Goal: Task Accomplishment & Management: Use online tool/utility

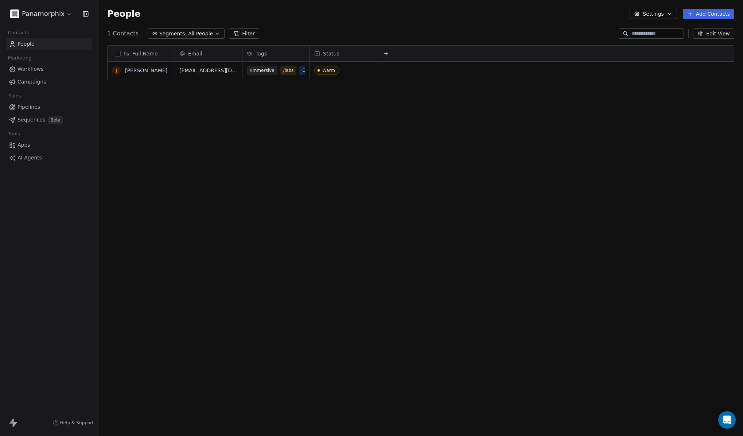
scroll to position [378, 639]
click at [340, 241] on div "Full Name [PERSON_NAME] Email Tags Status [EMAIL_ADDRESS][DOMAIN_NAME] /Immersi…" at bounding box center [420, 231] width 645 height 384
click at [708, 15] on button "Add Contacts" at bounding box center [708, 14] width 51 height 10
click at [708, 29] on span "Create new contact" at bounding box center [711, 30] width 50 height 8
type textarea "**********"
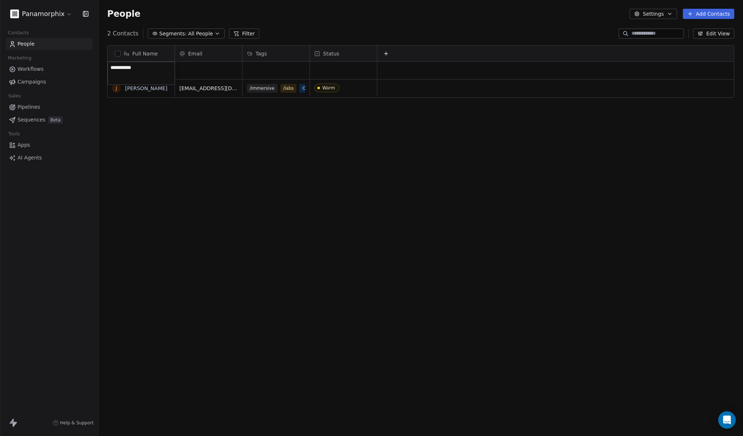
click at [195, 73] on html "**********" at bounding box center [371, 218] width 743 height 436
click at [204, 69] on div "grid" at bounding box center [208, 71] width 67 height 18
click at [214, 72] on div "grid" at bounding box center [208, 71] width 67 height 18
click at [176, 66] on div "grid" at bounding box center [208, 71] width 67 height 18
click at [179, 66] on div "grid" at bounding box center [208, 71] width 67 height 18
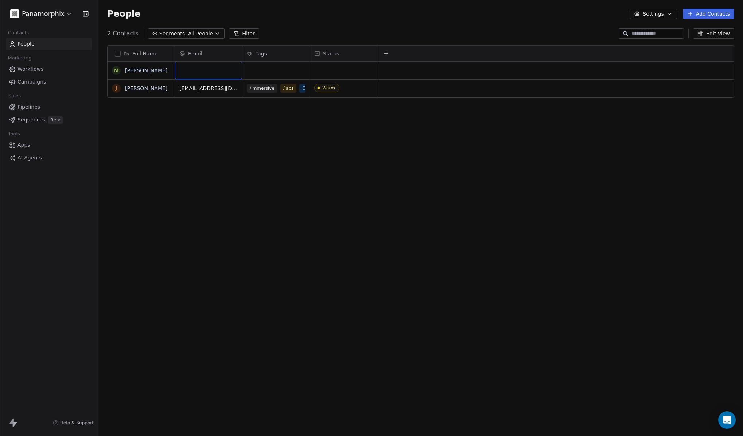
click at [188, 69] on div "grid" at bounding box center [208, 71] width 67 height 18
click at [337, 221] on div "Full Name M [PERSON_NAME] J [PERSON_NAME] Email Tags Status [EMAIL_ADDRESS][DOM…" at bounding box center [420, 231] width 645 height 384
click at [722, 35] on button "Edit View" at bounding box center [713, 33] width 41 height 10
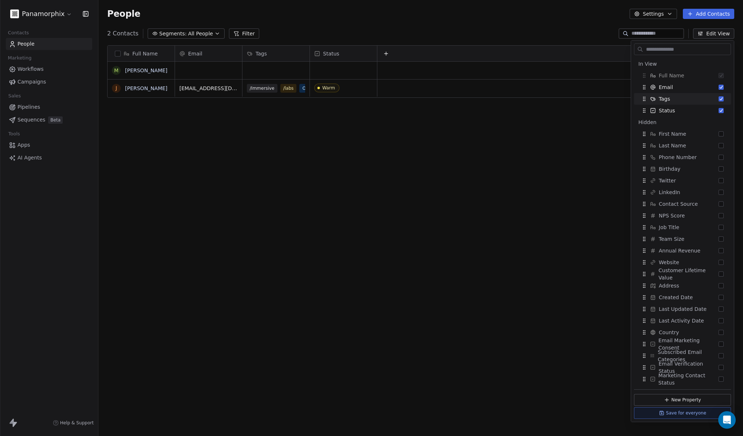
click at [576, 164] on div "Full Name M [PERSON_NAME] J [PERSON_NAME] Email Tags Status [EMAIL_ADDRESS][DOM…" at bounding box center [420, 231] width 645 height 384
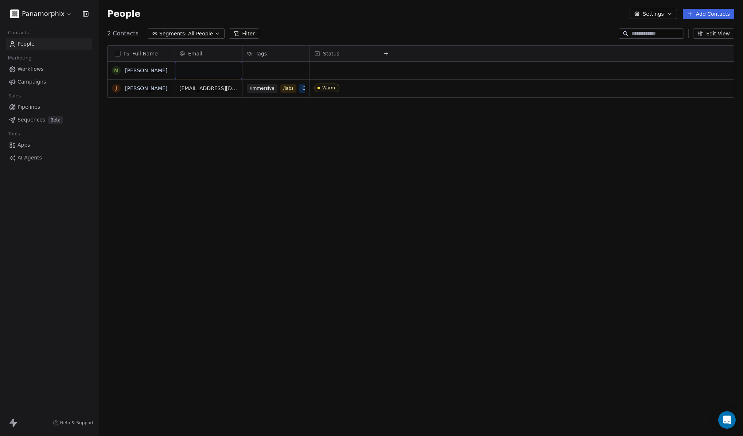
click at [194, 68] on div "grid" at bounding box center [208, 71] width 67 height 18
click at [133, 69] on link "[PERSON_NAME]" at bounding box center [146, 70] width 42 height 6
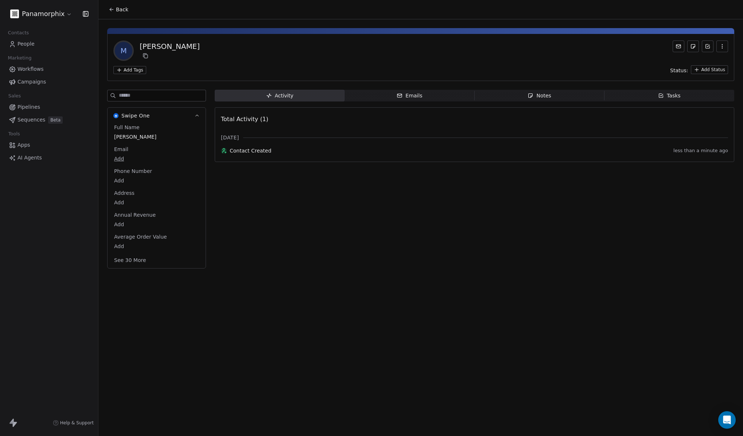
click at [124, 148] on span "Email" at bounding box center [121, 149] width 17 height 7
click at [121, 159] on body "Panamorphix Contacts People Marketing Workflows Campaigns Sales Pipelines Seque…" at bounding box center [371, 218] width 743 height 436
type input "**********"
click at [361, 253] on html "**********" at bounding box center [371, 218] width 743 height 436
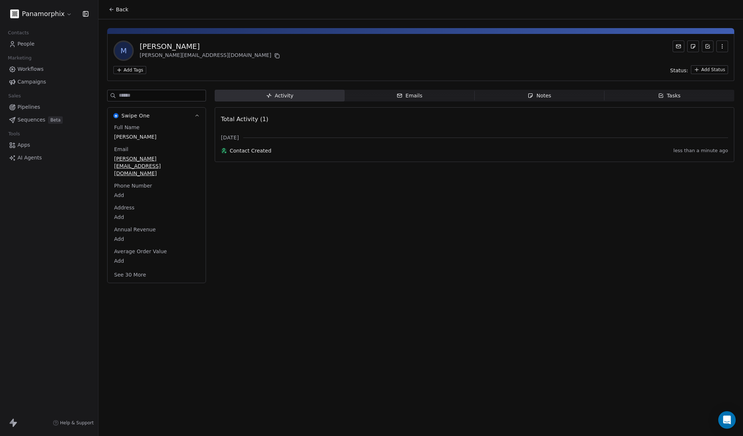
click at [306, 320] on div "Back M Mark Nicoll m.nicoll@icloud.com Add Tags Status: Add Status Swipe One Fu…" at bounding box center [420, 218] width 645 height 436
click at [413, 246] on div "Activity Activity Emails Emails Notes Notes Tasks Tasks Total Activity (1) Sept…" at bounding box center [475, 189] width 520 height 198
click at [136, 70] on html "Panamorphix Contacts People Marketing Workflows Campaigns Sales Pipelines Seque…" at bounding box center [371, 218] width 743 height 436
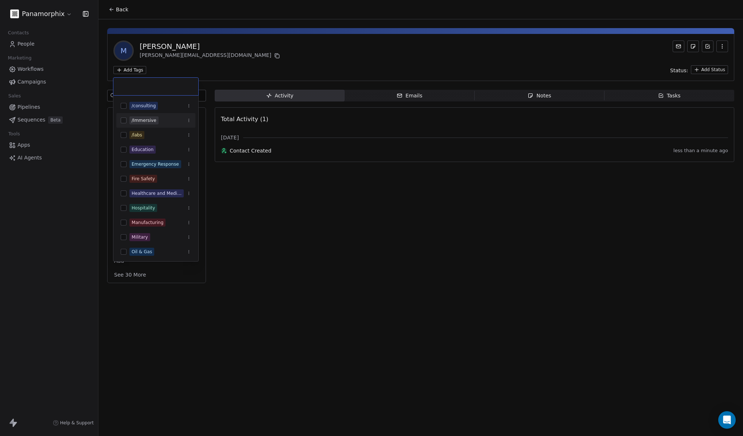
click at [141, 120] on div "/Immersive" at bounding box center [144, 120] width 25 height 7
click at [417, 354] on html "Panamorphix Contacts People Marketing Workflows Campaigns Sales Pipelines Seque…" at bounding box center [371, 218] width 743 height 436
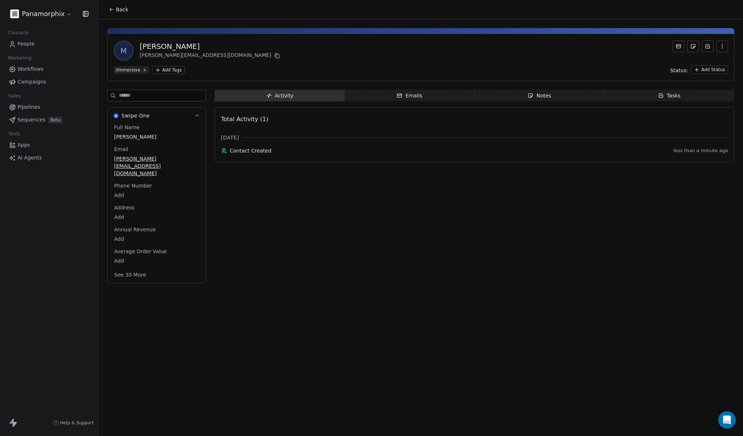
click at [711, 67] on html "Panamorphix Contacts People Marketing Workflows Campaigns Sales Pipelines Seque…" at bounding box center [371, 218] width 743 height 436
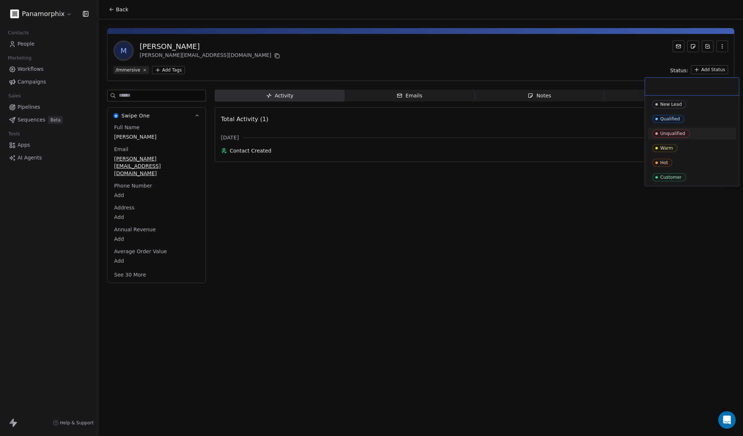
click at [677, 136] on div "Unqualified" at bounding box center [673, 133] width 25 height 5
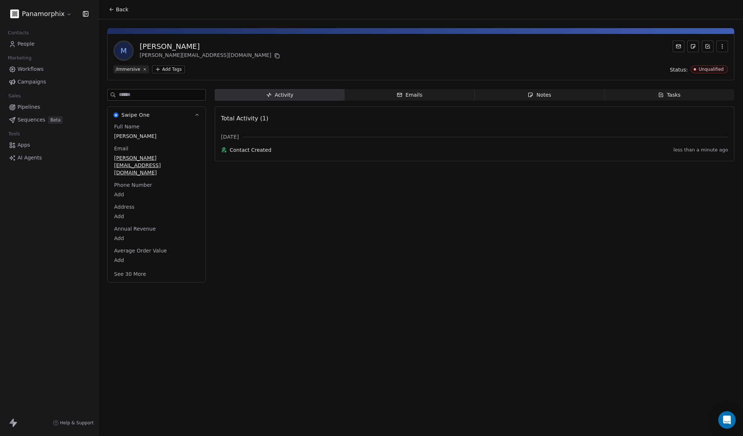
click at [553, 224] on div "Activity Activity Emails Emails Notes Notes Tasks Tasks Total Activity (1) Sept…" at bounding box center [475, 188] width 520 height 198
drag, startPoint x: 336, startPoint y: 278, endPoint x: 383, endPoint y: 267, distance: 48.0
click at [336, 278] on div "Back M Mark Nicoll m.nicoll@icloud.com /Immersive Add Tags Status: Unqualified …" at bounding box center [420, 218] width 645 height 436
click at [34, 45] on span "People" at bounding box center [26, 44] width 17 height 8
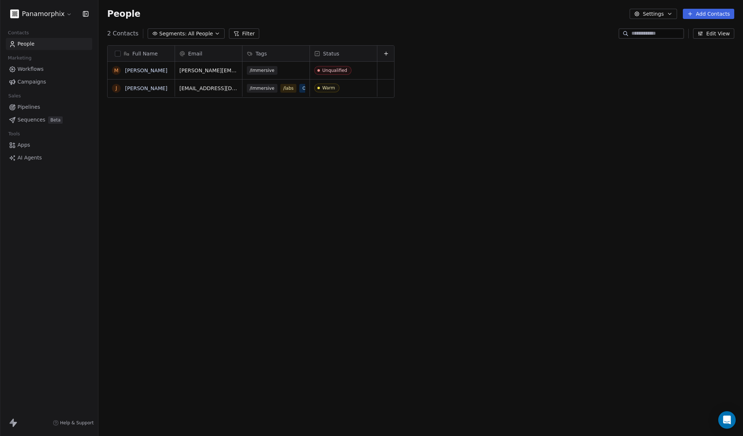
scroll to position [378, 639]
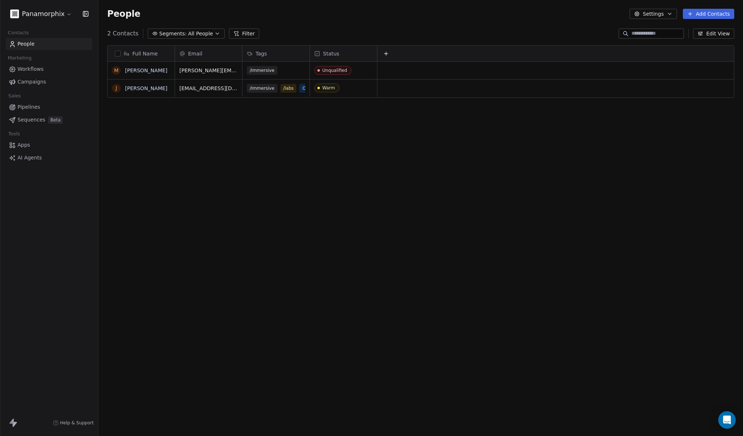
drag, startPoint x: 382, startPoint y: 195, endPoint x: 399, endPoint y: 198, distance: 17.0
click at [382, 195] on div "Full Name M Mark Nicoll J Jan Ydens Email Tags Status m.nicoll@icloud.com /Imme…" at bounding box center [420, 231] width 645 height 384
click at [144, 198] on div "Full Name M Mark Nicoll J Jan Ydens Email Tags Status m.nicoll@icloud.com /Imme…" at bounding box center [420, 231] width 645 height 384
click at [28, 66] on span "Workflows" at bounding box center [31, 69] width 26 height 8
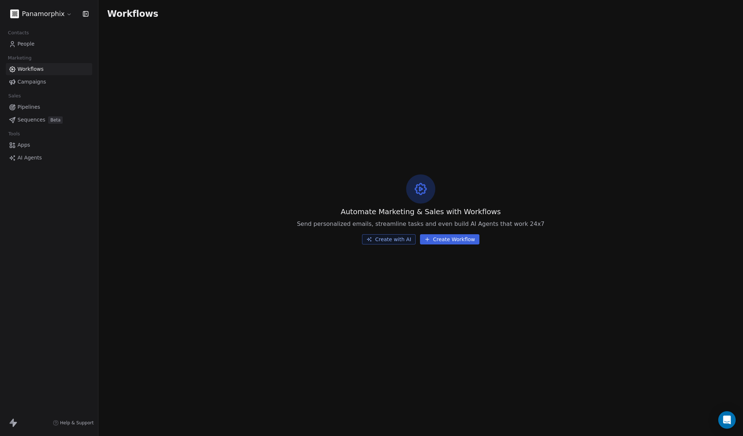
drag, startPoint x: 437, startPoint y: 241, endPoint x: 446, endPoint y: 254, distance: 15.0
click at [446, 254] on div "Automate Marketing & Sales with Workflows Send personalized emails, streamline …" at bounding box center [420, 209] width 645 height 363
click at [396, 240] on button "Create with AI" at bounding box center [389, 239] width 54 height 10
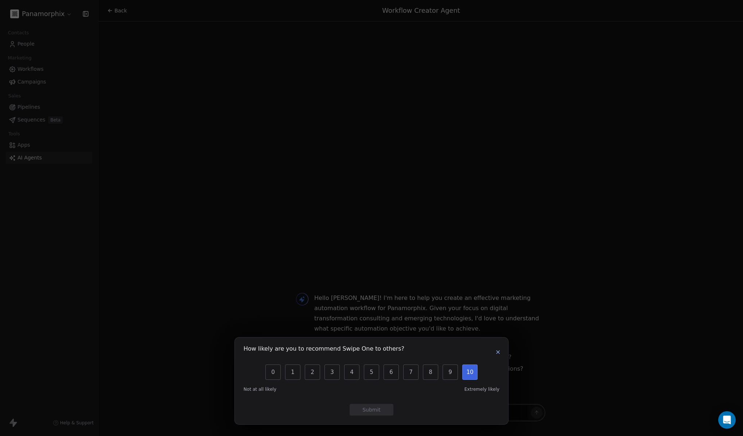
click at [473, 370] on button "10" at bounding box center [470, 371] width 15 height 15
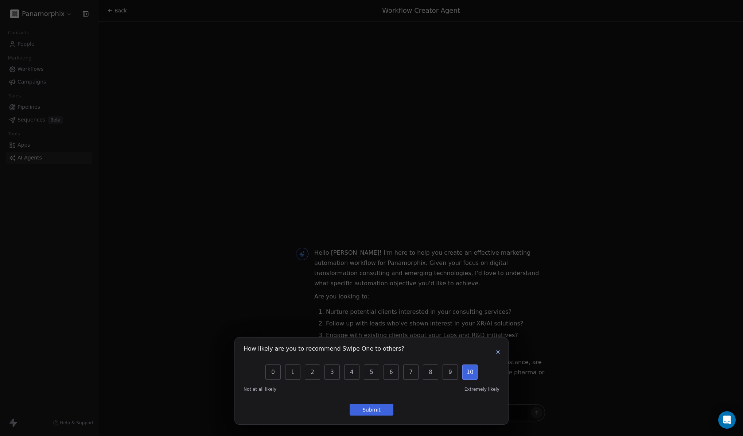
click at [382, 411] on button "Submit" at bounding box center [372, 410] width 44 height 12
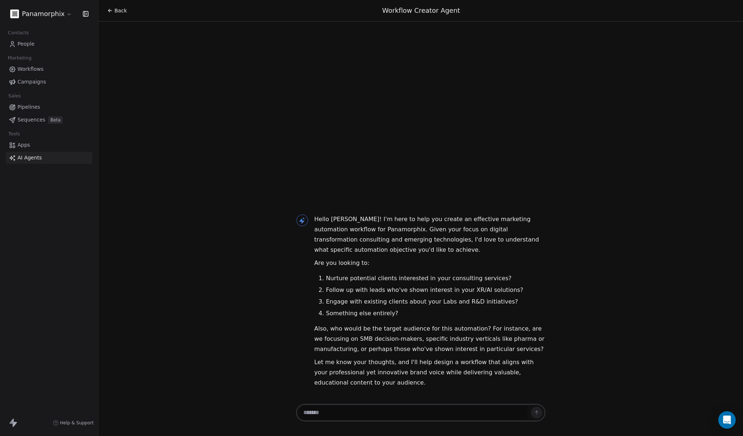
click at [393, 409] on textarea at bounding box center [413, 413] width 228 height 14
type textarea "*"
click at [536, 411] on icon at bounding box center [536, 411] width 1 height 1
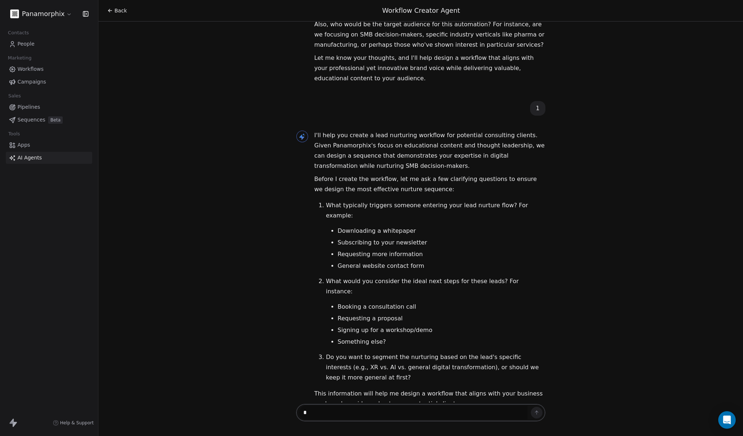
scroll to position [127, 0]
drag, startPoint x: 336, startPoint y: 255, endPoint x: 422, endPoint y: 254, distance: 86.1
click at [422, 261] on li "General website contact form" at bounding box center [442, 265] width 208 height 9
copy li "General website contact form"
click at [326, 411] on textarea "*" at bounding box center [413, 413] width 228 height 14
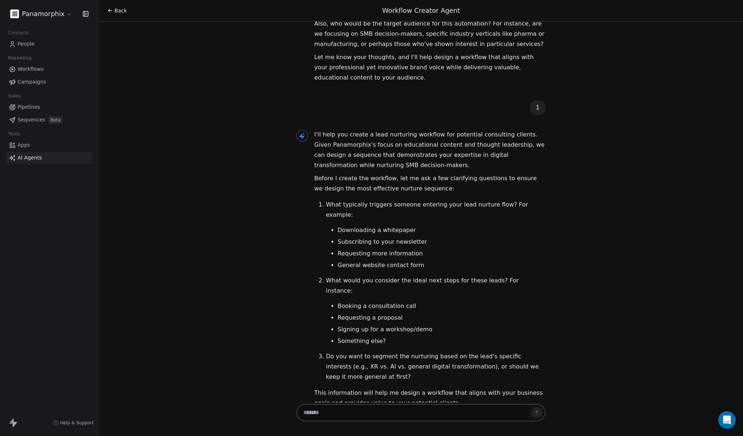
paste textarea "**********"
type textarea "**********"
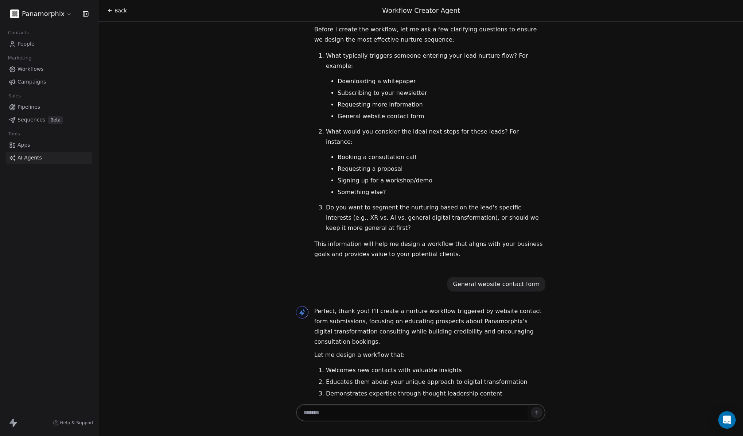
scroll to position [305, 0]
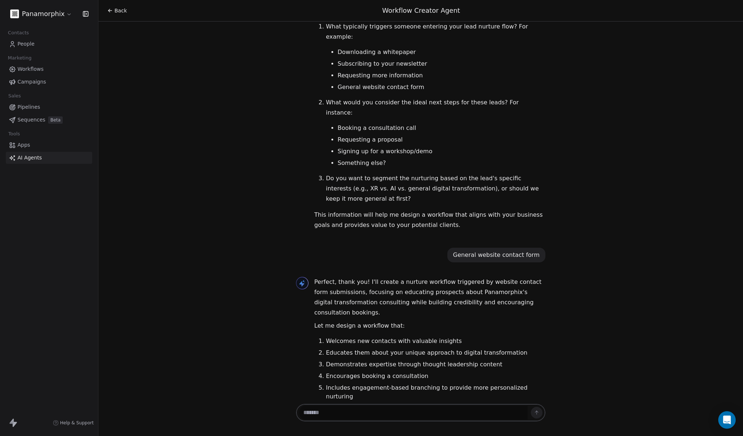
click at [359, 337] on ol "Welcomes new contacts with valuable insights Educates them about your unique ap…" at bounding box center [429, 369] width 231 height 64
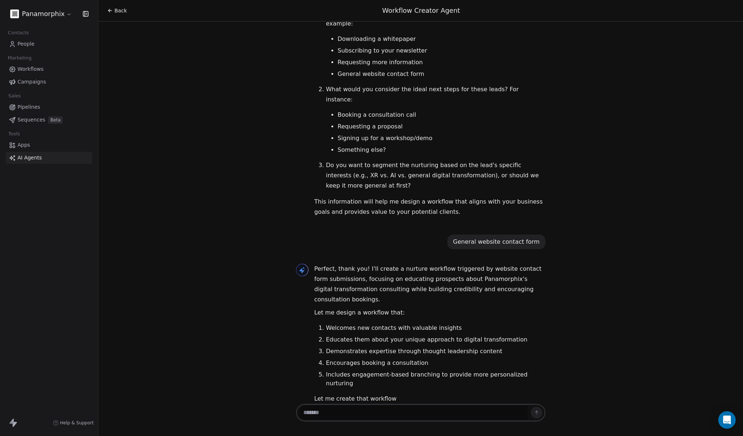
click at [571, 307] on div "Hello [PERSON_NAME]! I'm here to help you create an effective marketing automat…" at bounding box center [420, 212] width 645 height 381
drag, startPoint x: 324, startPoint y: 342, endPoint x: 434, endPoint y: 342, distance: 110.5
click at [434, 359] on li "Encourages booking a consultation" at bounding box center [436, 363] width 220 height 9
click at [440, 412] on textarea at bounding box center [413, 413] width 228 height 14
type textarea "*"
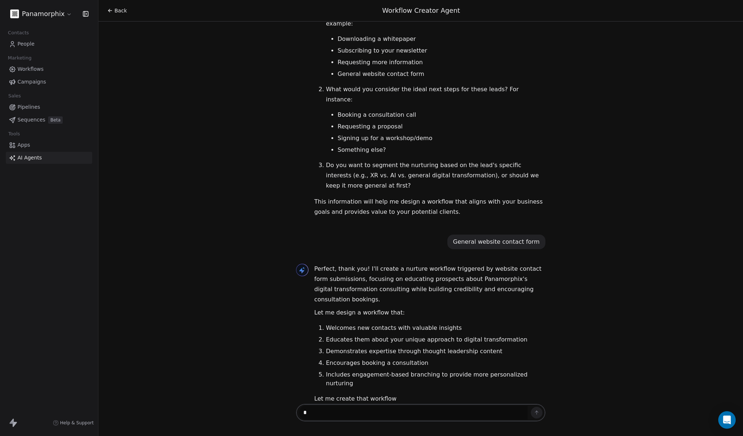
drag, startPoint x: 316, startPoint y: 414, endPoint x: 299, endPoint y: 413, distance: 16.4
click at [299, 413] on textarea "*" at bounding box center [413, 413] width 228 height 14
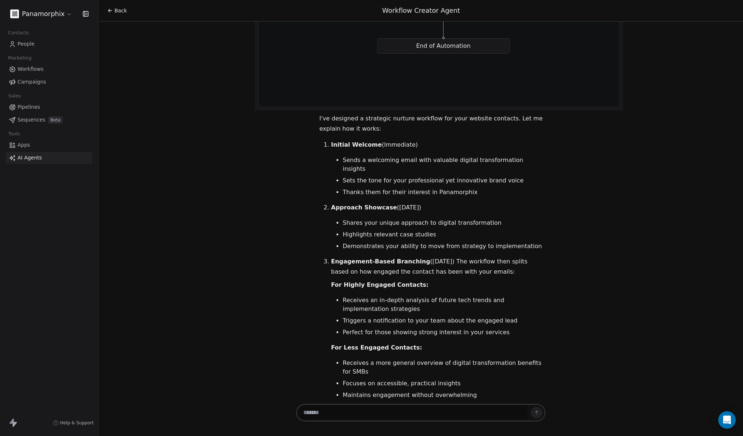
scroll to position [1587, 0]
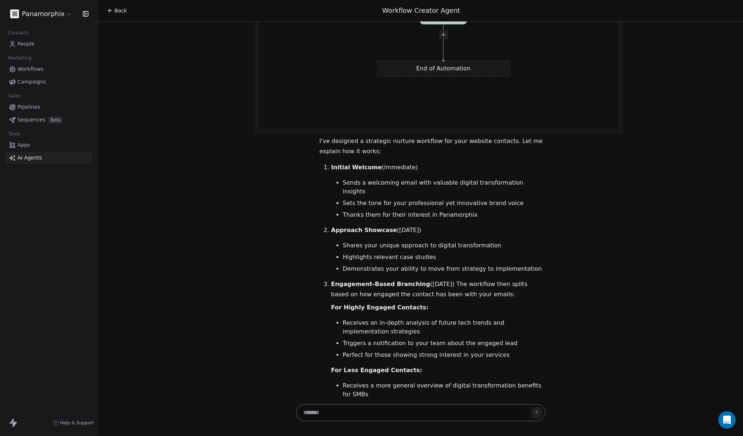
click at [351, 416] on textarea at bounding box center [413, 413] width 228 height 14
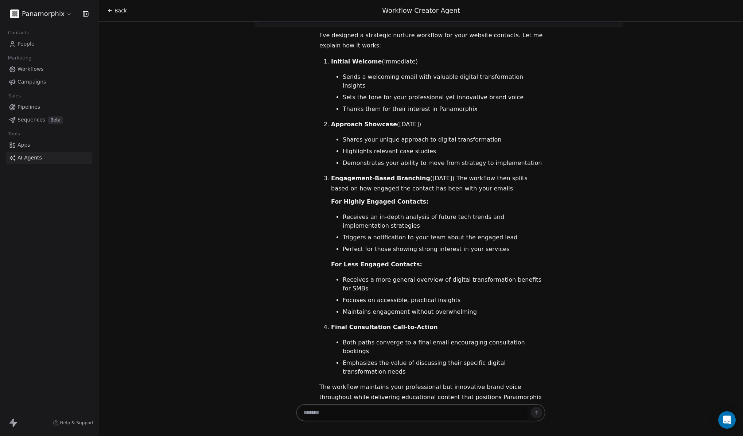
click at [474, 413] on textarea at bounding box center [413, 413] width 228 height 14
type textarea "***"
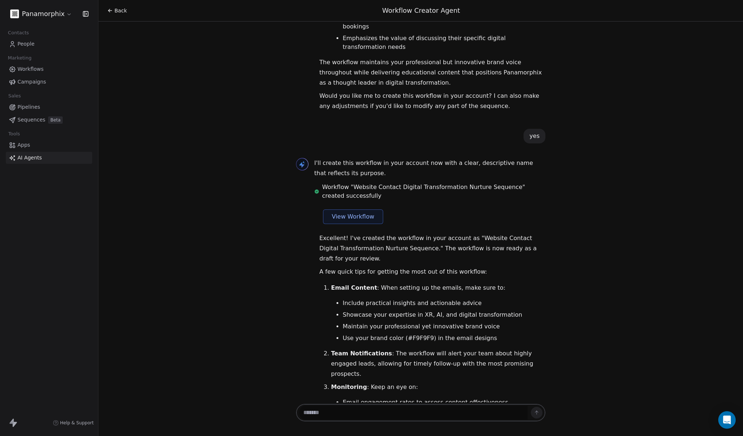
scroll to position [2028, 0]
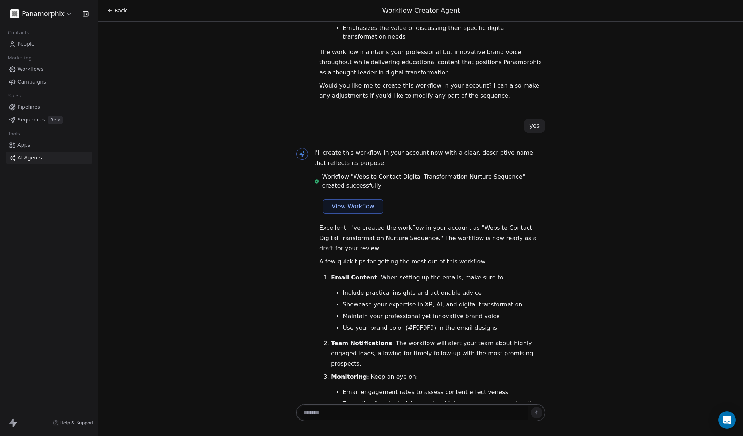
click at [349, 202] on span "View Workflow" at bounding box center [353, 206] width 43 height 9
click at [373, 415] on textarea at bounding box center [413, 413] width 228 height 14
type textarea "*"
click at [23, 120] on span "Sequences" at bounding box center [32, 120] width 28 height 8
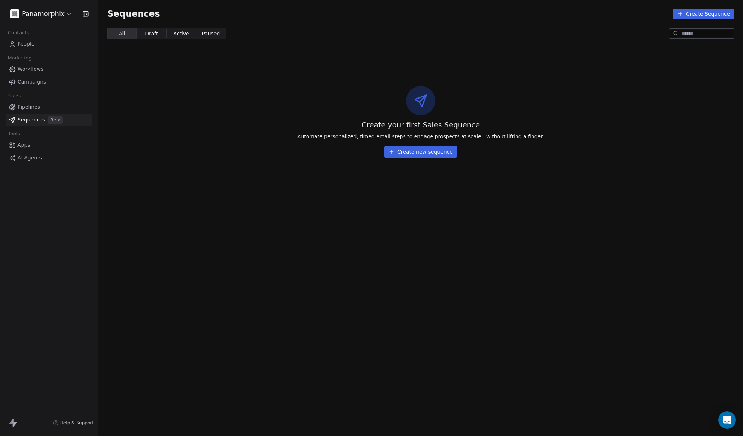
click at [31, 66] on span "Workflows" at bounding box center [31, 69] width 26 height 8
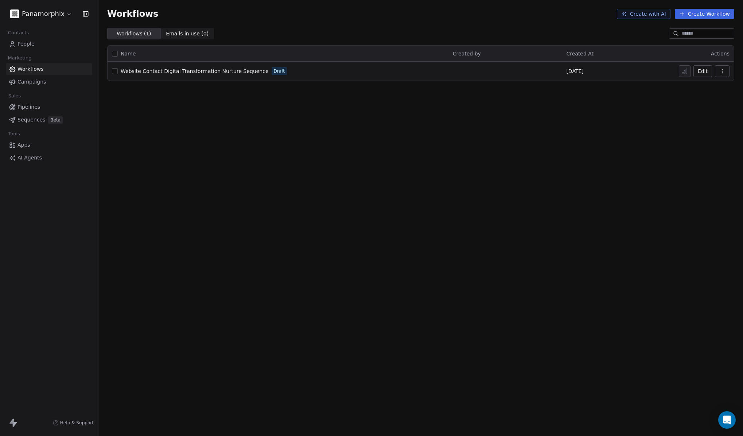
click at [531, 155] on div "Workflows Create with AI Create Workflow Workflows ( 1 ) Workflows ( 1 ) Emails…" at bounding box center [420, 218] width 645 height 436
click at [33, 78] on span "Campaigns" at bounding box center [32, 82] width 28 height 8
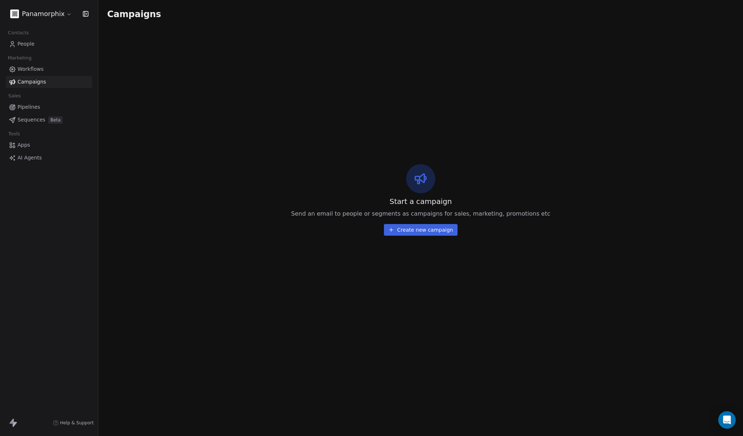
click at [387, 129] on div "Start a campaign Send an email to people or segments as campaigns for sales, ma…" at bounding box center [420, 200] width 627 height 344
click at [18, 119] on span "Sequences" at bounding box center [32, 120] width 28 height 8
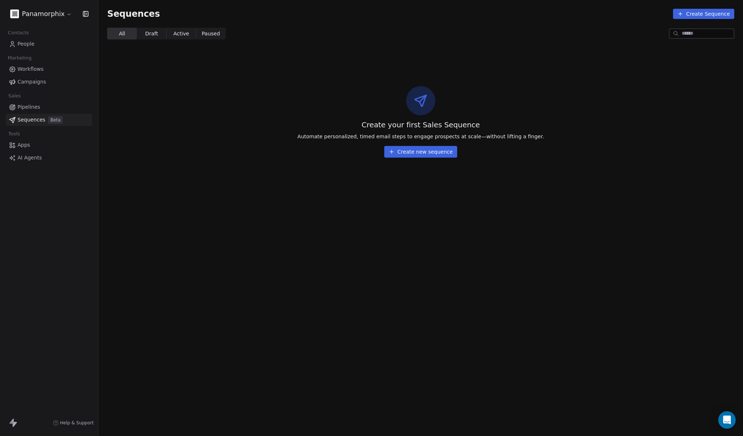
click at [447, 149] on button "Create new sequence" at bounding box center [420, 152] width 73 height 12
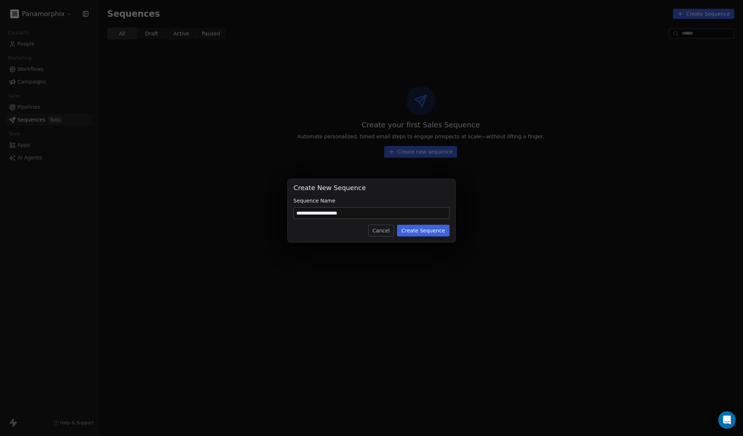
drag, startPoint x: 359, startPoint y: 215, endPoint x: 333, endPoint y: 215, distance: 25.2
click at [333, 215] on input "**********" at bounding box center [371, 213] width 155 height 11
type input "**********"
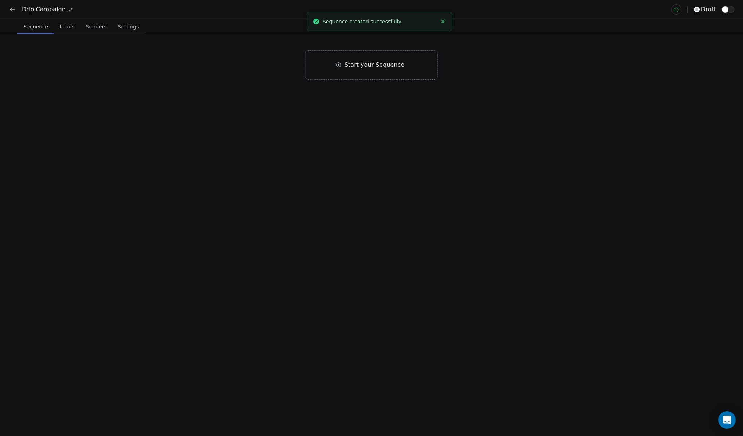
click at [429, 91] on div "Start your Sequence" at bounding box center [371, 235] width 743 height 402
click at [362, 125] on div "Start your Sequence" at bounding box center [371, 235] width 743 height 402
click at [360, 64] on span "Start your Sequence" at bounding box center [375, 64] width 60 height 9
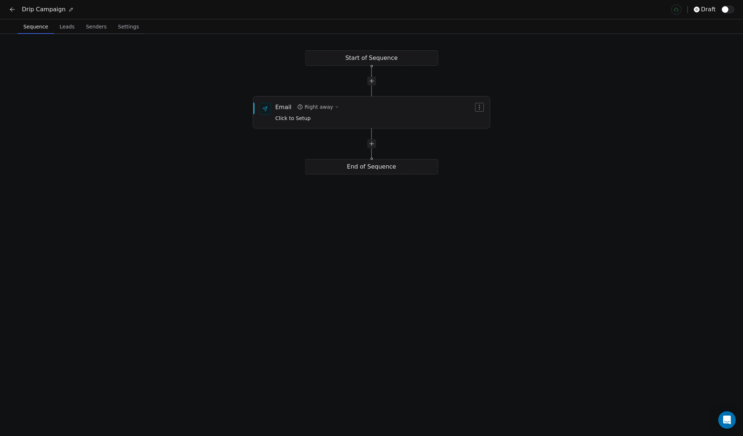
click at [293, 116] on span "Click to Setup" at bounding box center [292, 118] width 35 height 6
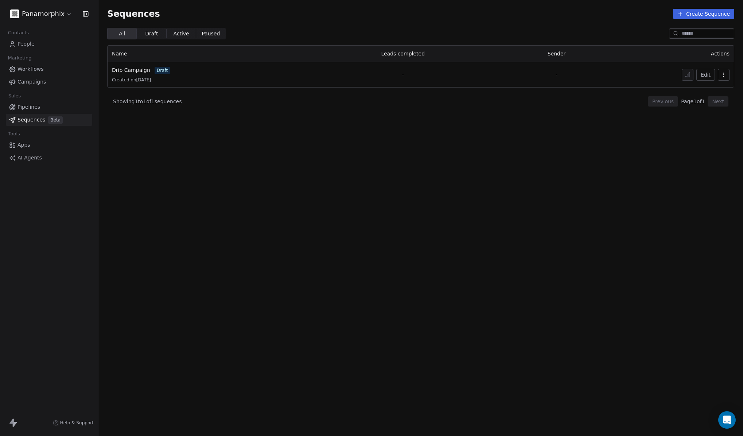
drag, startPoint x: 387, startPoint y: 209, endPoint x: 294, endPoint y: 78, distance: 160.4
click at [387, 209] on section "Sequences Create Sequence All All Draft Draft Active Active Paused Paused Name …" at bounding box center [420, 218] width 645 height 436
click at [27, 159] on span "AI Agents" at bounding box center [30, 158] width 24 height 8
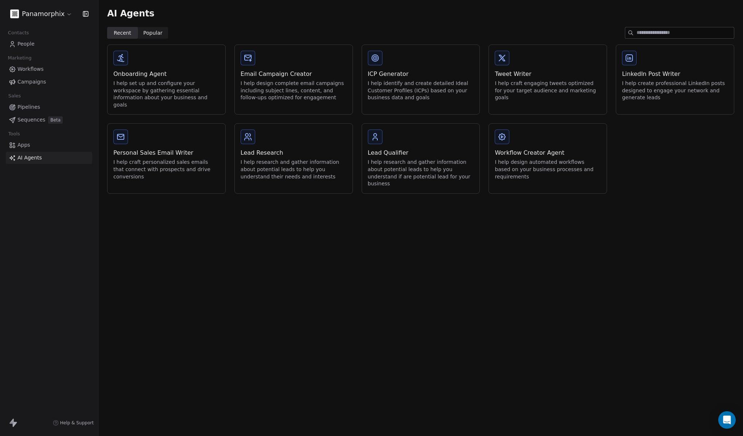
click at [419, 246] on div "AI Agents Recent Recent Popular Popular Onboarding Agent I help set up and conf…" at bounding box center [420, 218] width 645 height 436
click at [687, 90] on div "I help create professional LinkedIn posts designed to engage your network and g…" at bounding box center [675, 91] width 106 height 22
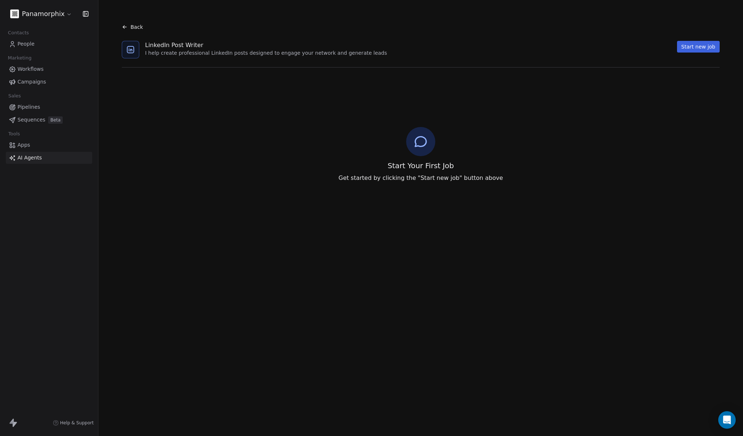
click at [705, 47] on button "Start new job" at bounding box center [698, 47] width 43 height 12
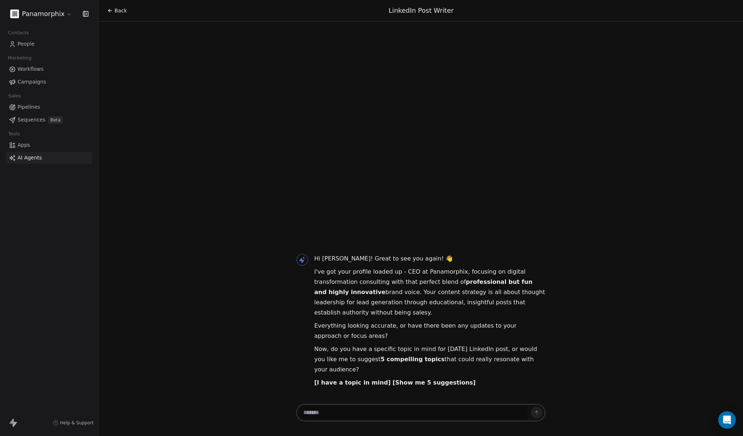
click at [418, 382] on strong "[Show me 5 suggestions]" at bounding box center [434, 382] width 83 height 7
click at [444, 415] on textarea at bounding box center [413, 413] width 228 height 14
type textarea "*********"
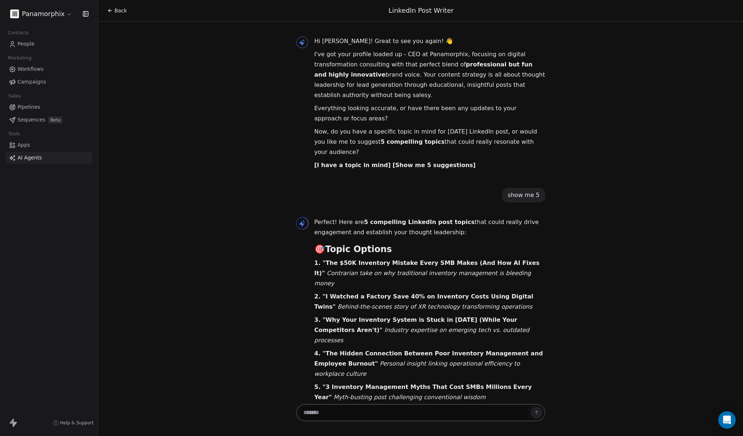
scroll to position [10, 0]
